Goal: Task Accomplishment & Management: Manage account settings

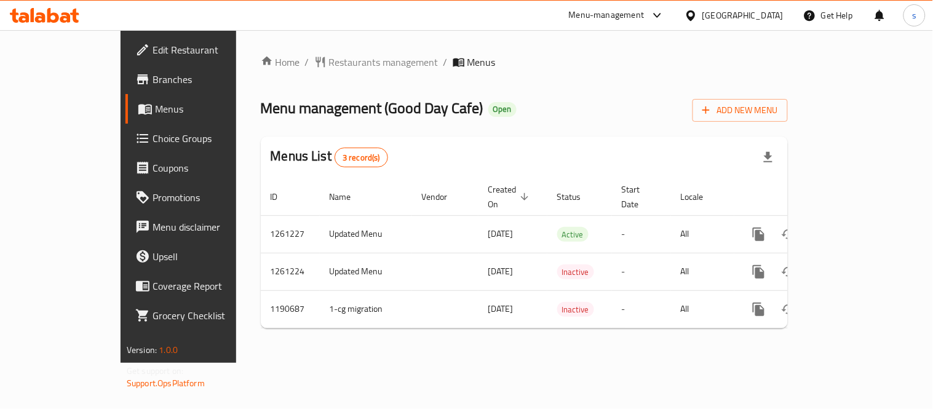
click at [665, 13] on icon at bounding box center [657, 15] width 15 height 15
click at [619, 140] on div "Restaurant-Management" at bounding box center [595, 136] width 97 height 14
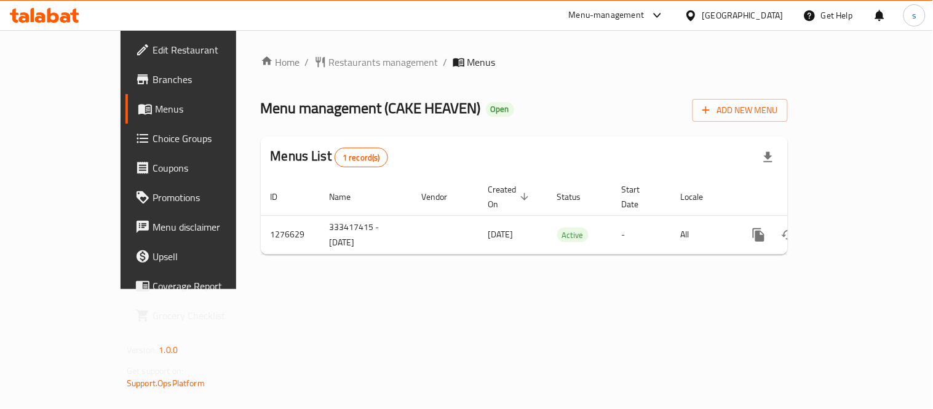
click at [702, 16] on div at bounding box center [694, 16] width 18 height 14
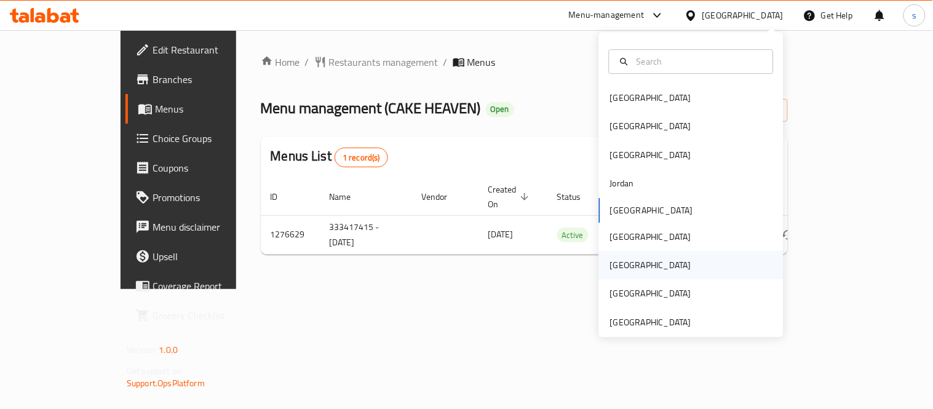
click at [621, 255] on div "[GEOGRAPHIC_DATA]" at bounding box center [650, 265] width 101 height 28
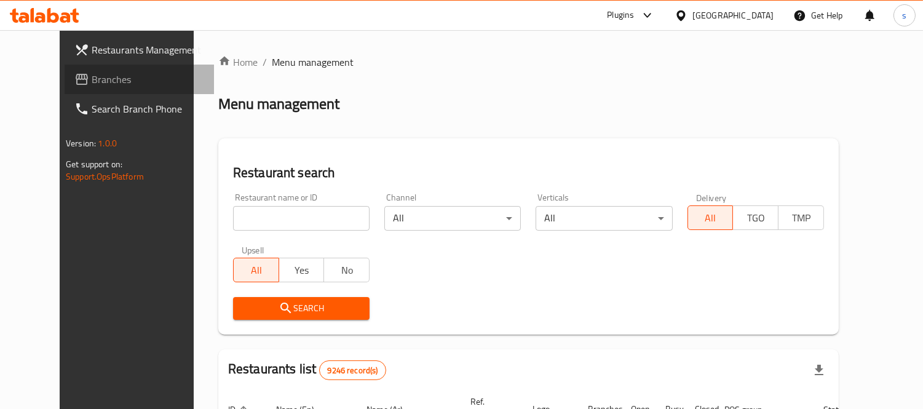
click at [92, 82] on span "Branches" at bounding box center [148, 79] width 113 height 15
